Goal: Task Accomplishment & Management: Manage account settings

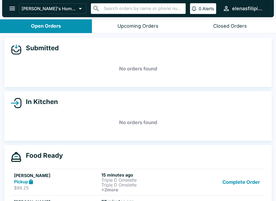
scroll to position [58, 0]
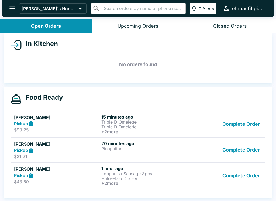
click at [235, 180] on button "Complete Order" at bounding box center [241, 176] width 42 height 20
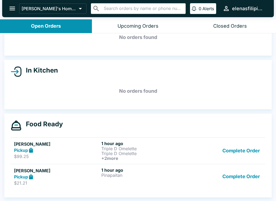
scroll to position [32, 0]
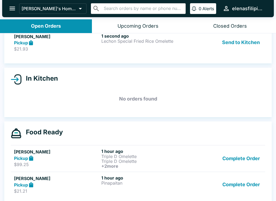
click at [19, 53] on link "[PERSON_NAME] Pickup $21.93 1 second ago Lechon Special Fried Rice Omelette Sen…" at bounding box center [138, 42] width 254 height 25
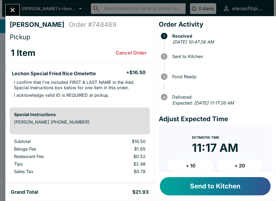
click at [233, 182] on button "Send to Kitchen" at bounding box center [215, 186] width 111 height 18
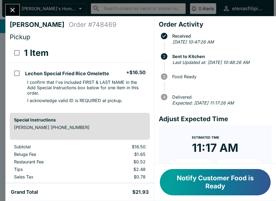
click at [203, 183] on button "Notify Customer Food is Ready" at bounding box center [215, 182] width 111 height 26
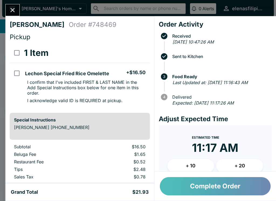
click at [219, 189] on button "Complete Order" at bounding box center [215, 186] width 111 height 18
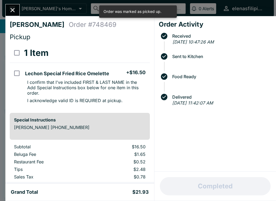
click at [12, 7] on icon "Close" at bounding box center [12, 9] width 7 height 7
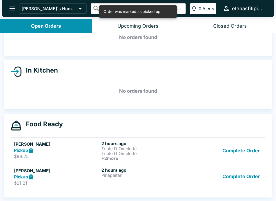
click at [237, 150] on button "Complete Order" at bounding box center [241, 151] width 42 height 20
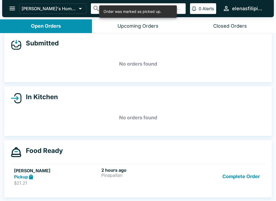
scroll to position [5, 0]
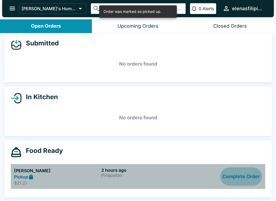
click at [234, 176] on button "Complete Order" at bounding box center [241, 177] width 42 height 19
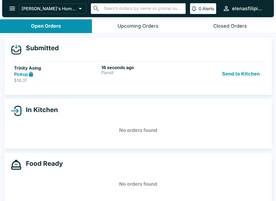
click at [117, 79] on div "16 seconds ago Pansit" at bounding box center [143, 74] width 85 height 19
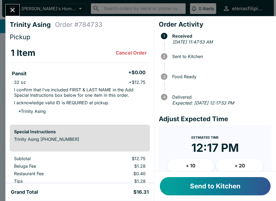
click at [235, 191] on button "Send to Kitchen" at bounding box center [215, 186] width 111 height 18
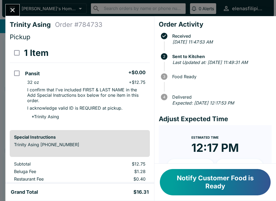
click at [186, 181] on button "Notify Customer Food is Ready" at bounding box center [215, 182] width 111 height 26
